Goal: Check status: Check status

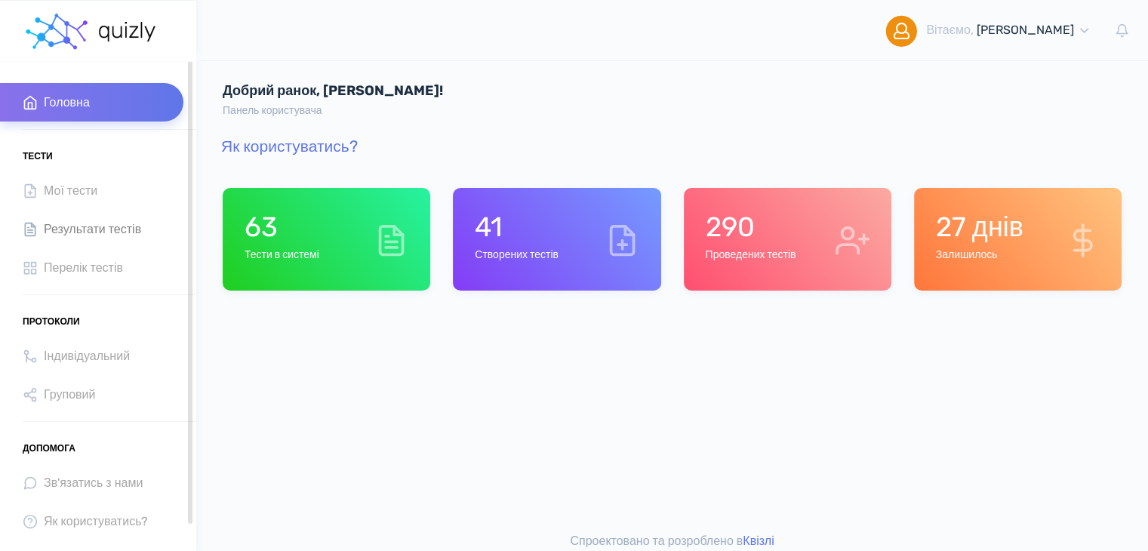
click at [91, 230] on span "Результати тестів" at bounding box center [92, 229] width 97 height 20
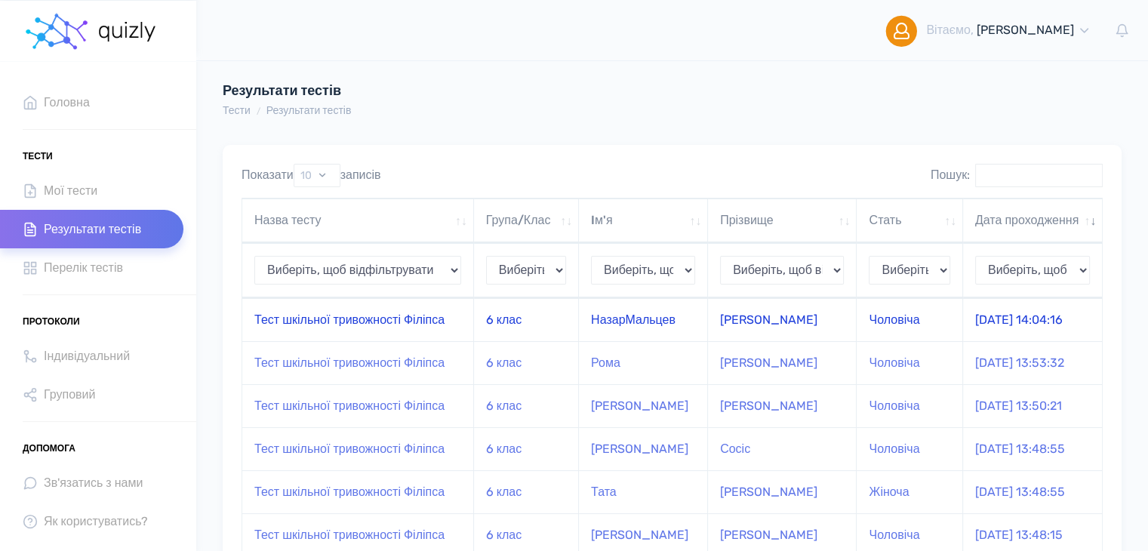
scroll to position [75, 0]
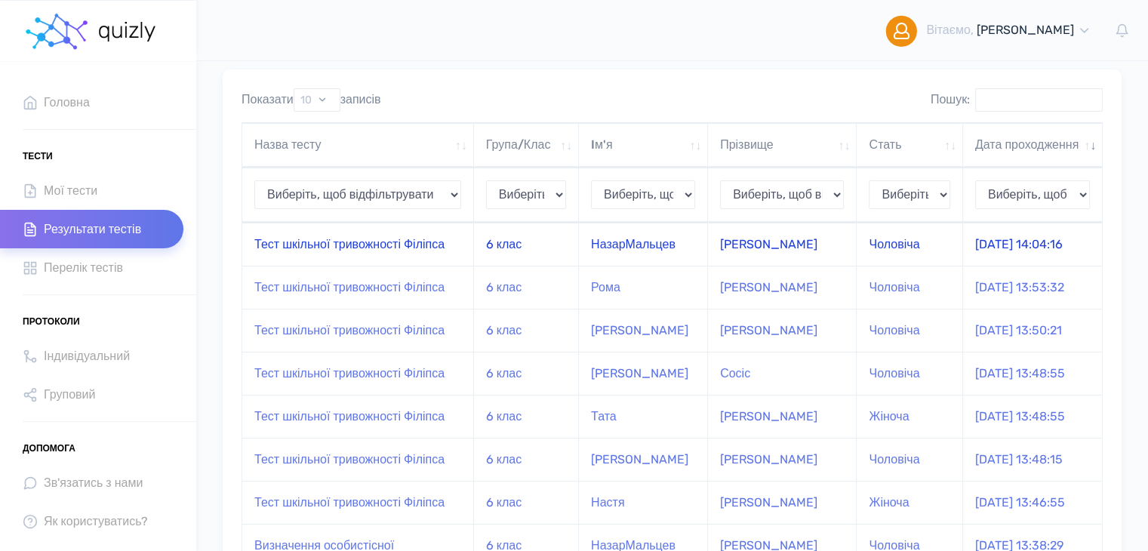
click at [541, 257] on td "6 клас" at bounding box center [526, 244] width 105 height 43
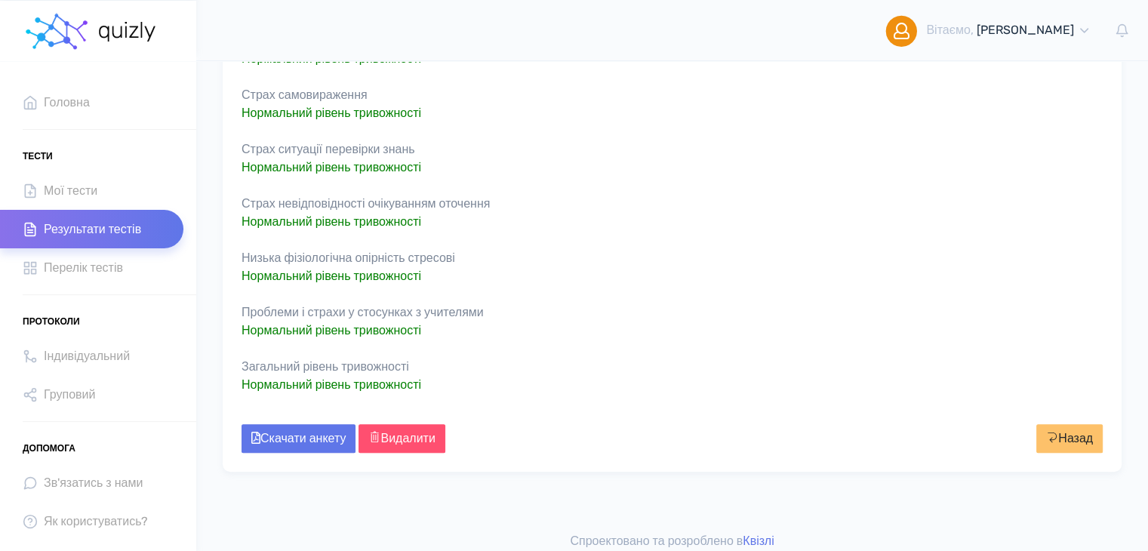
scroll to position [226, 0]
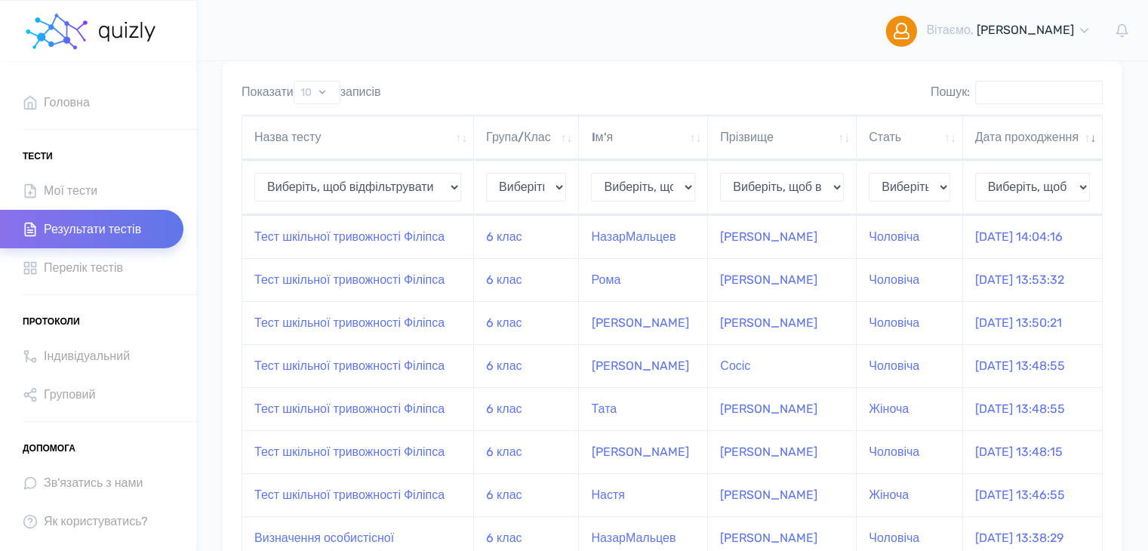
scroll to position [77, 0]
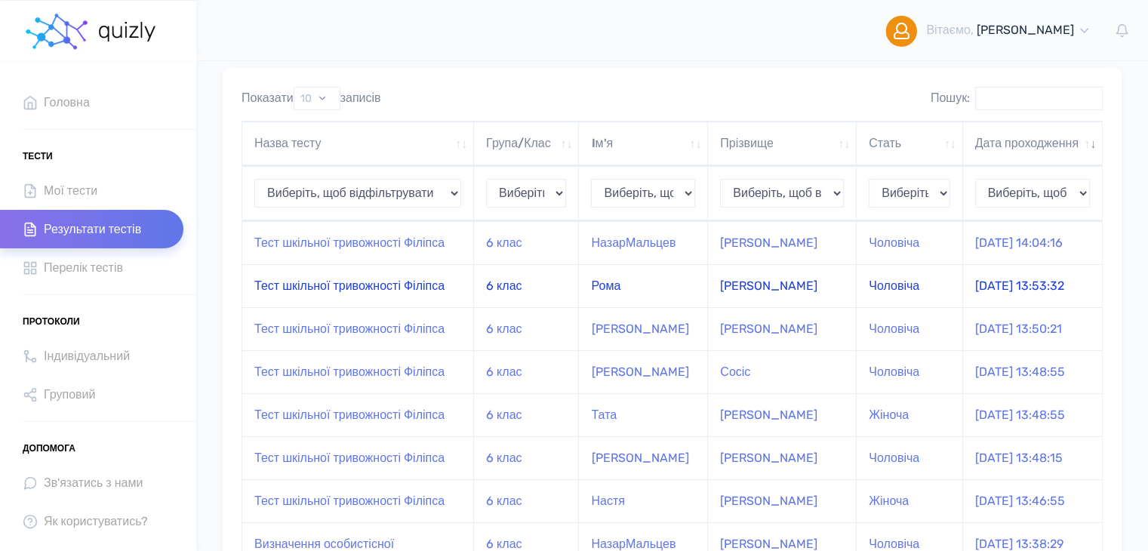
click at [324, 307] on td "Тест шкільної тривожності Філіпса" at bounding box center [358, 285] width 232 height 43
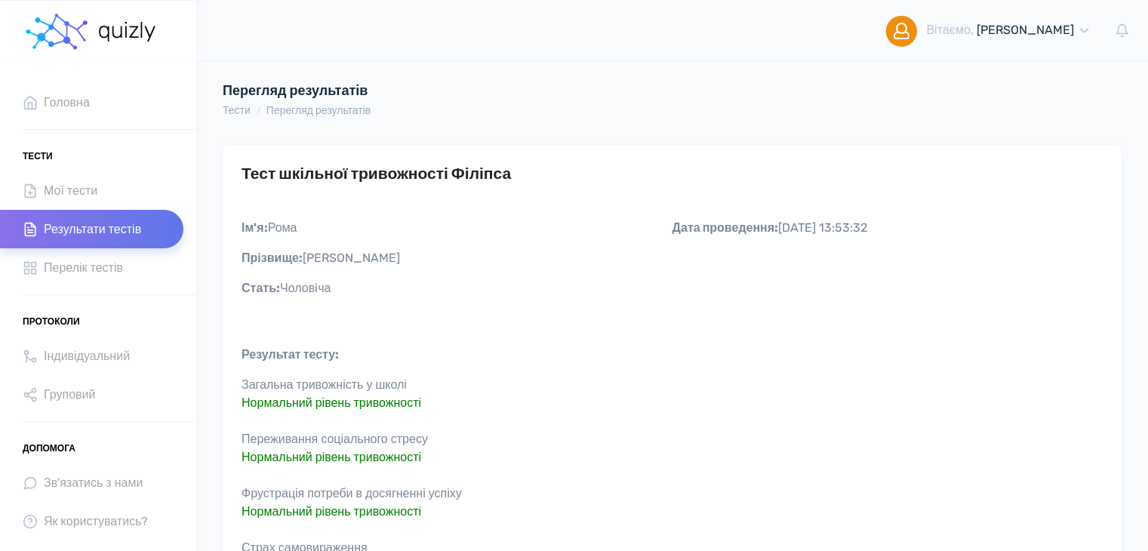
scroll to position [377, 0]
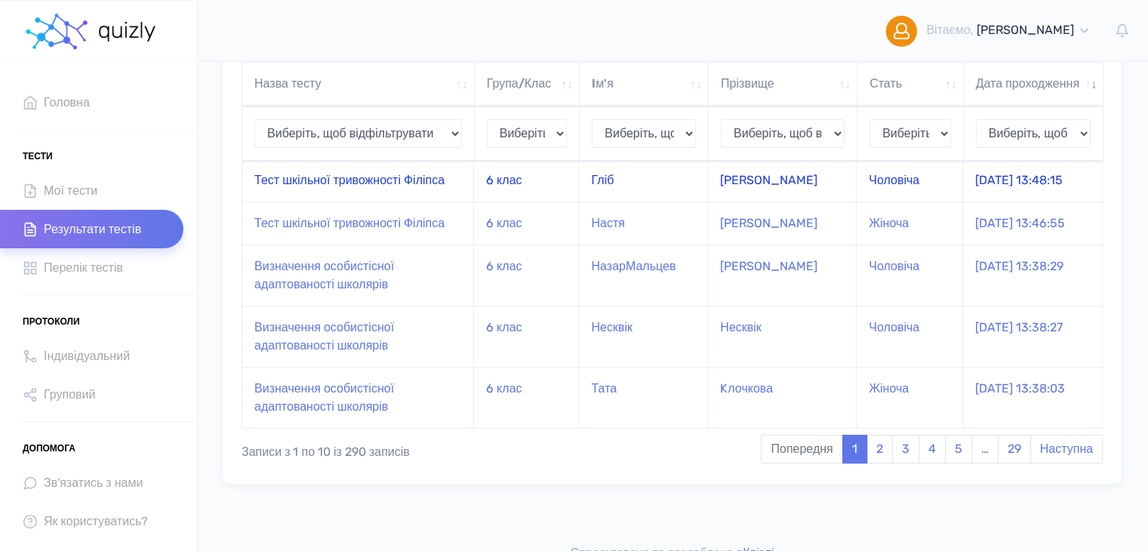
scroll to position [430, 0]
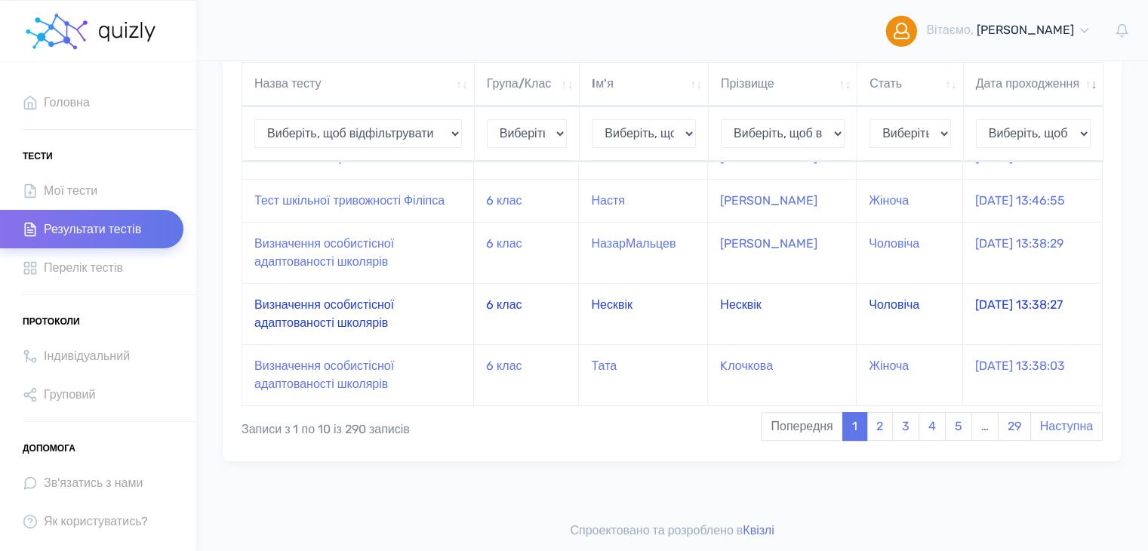
click at [646, 344] on td "Несквік" at bounding box center [643, 313] width 129 height 61
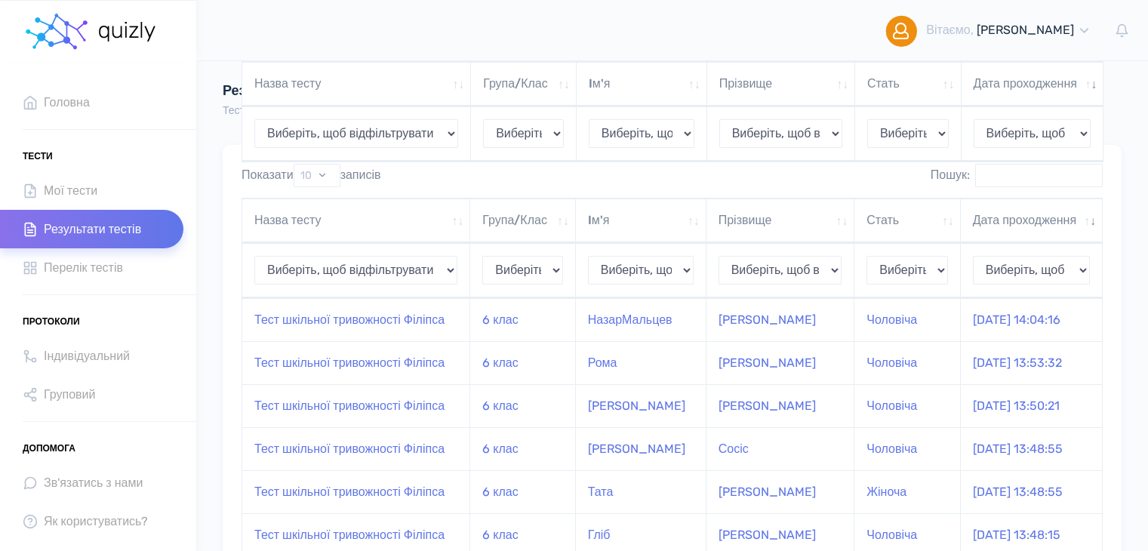
scroll to position [430, 0]
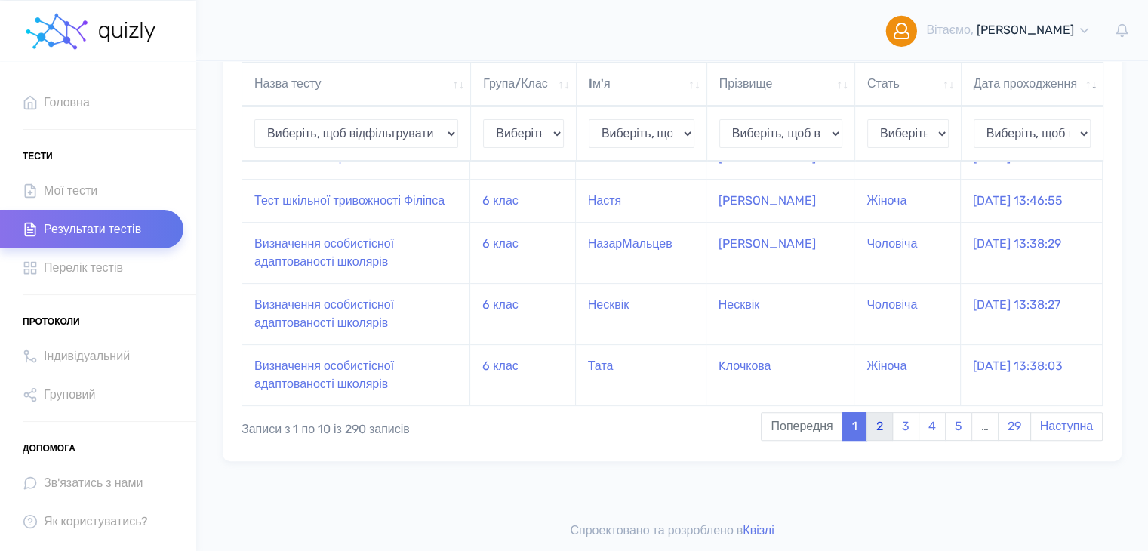
click at [876, 441] on link "2" at bounding box center [880, 426] width 26 height 29
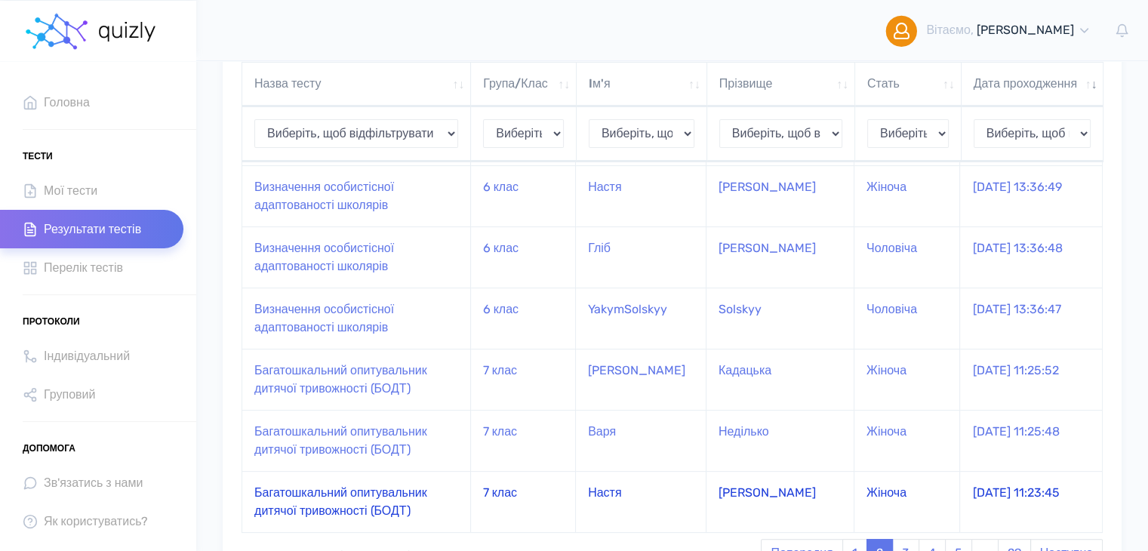
scroll to position [453, 0]
